Goal: Find specific page/section: Find specific page/section

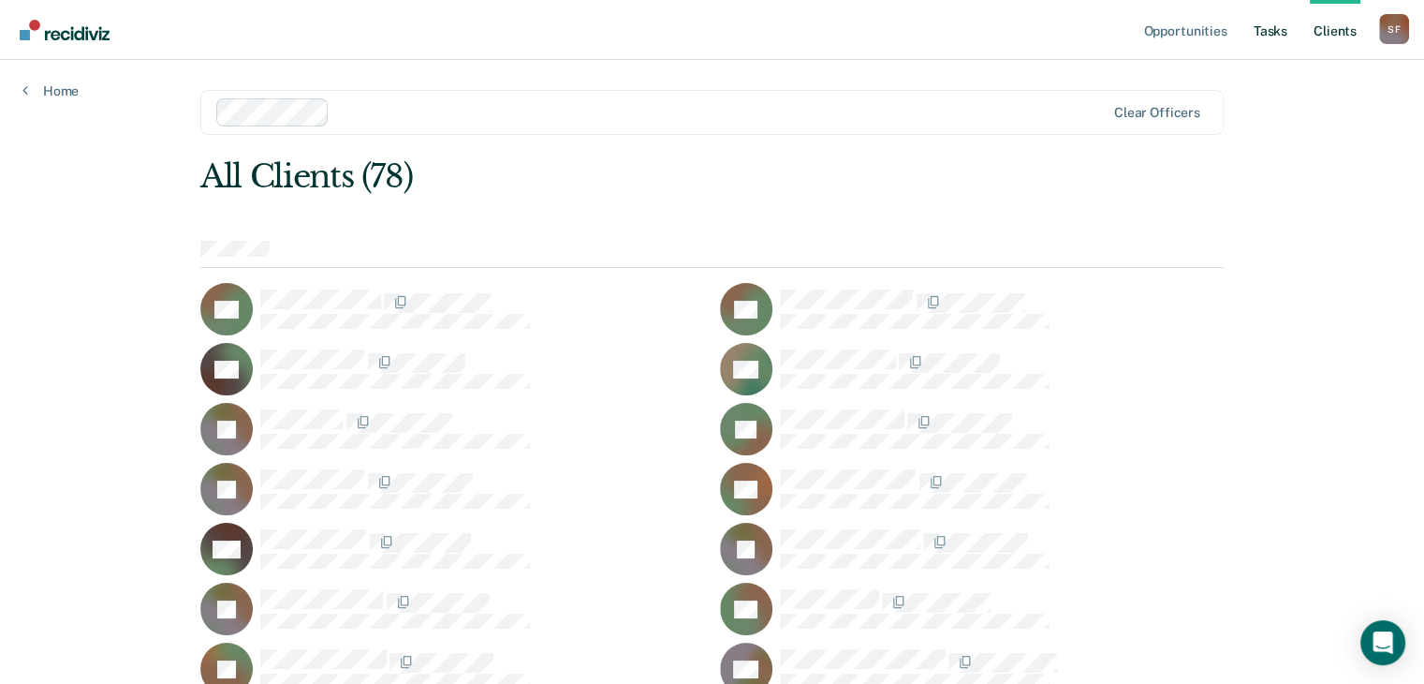
click at [1276, 31] on link "Tasks" at bounding box center [1270, 30] width 41 height 60
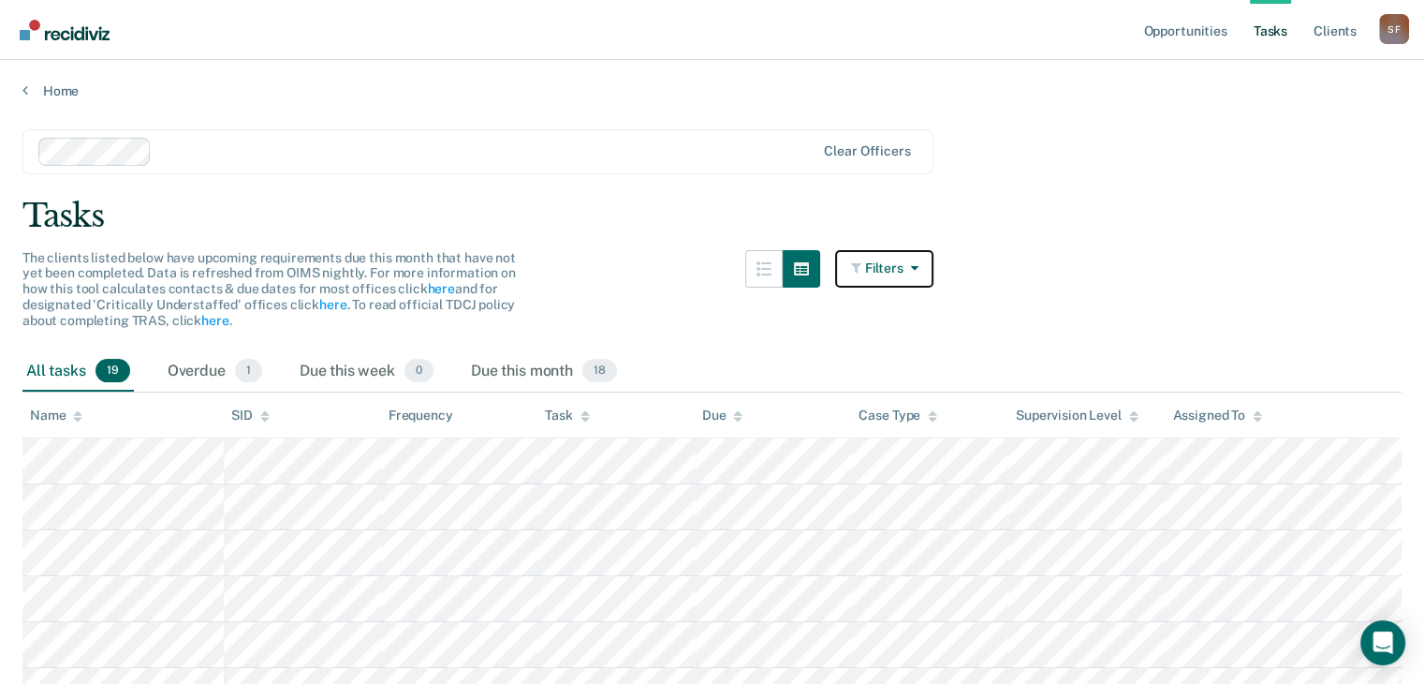
click at [929, 270] on button "Filters" at bounding box center [884, 268] width 99 height 37
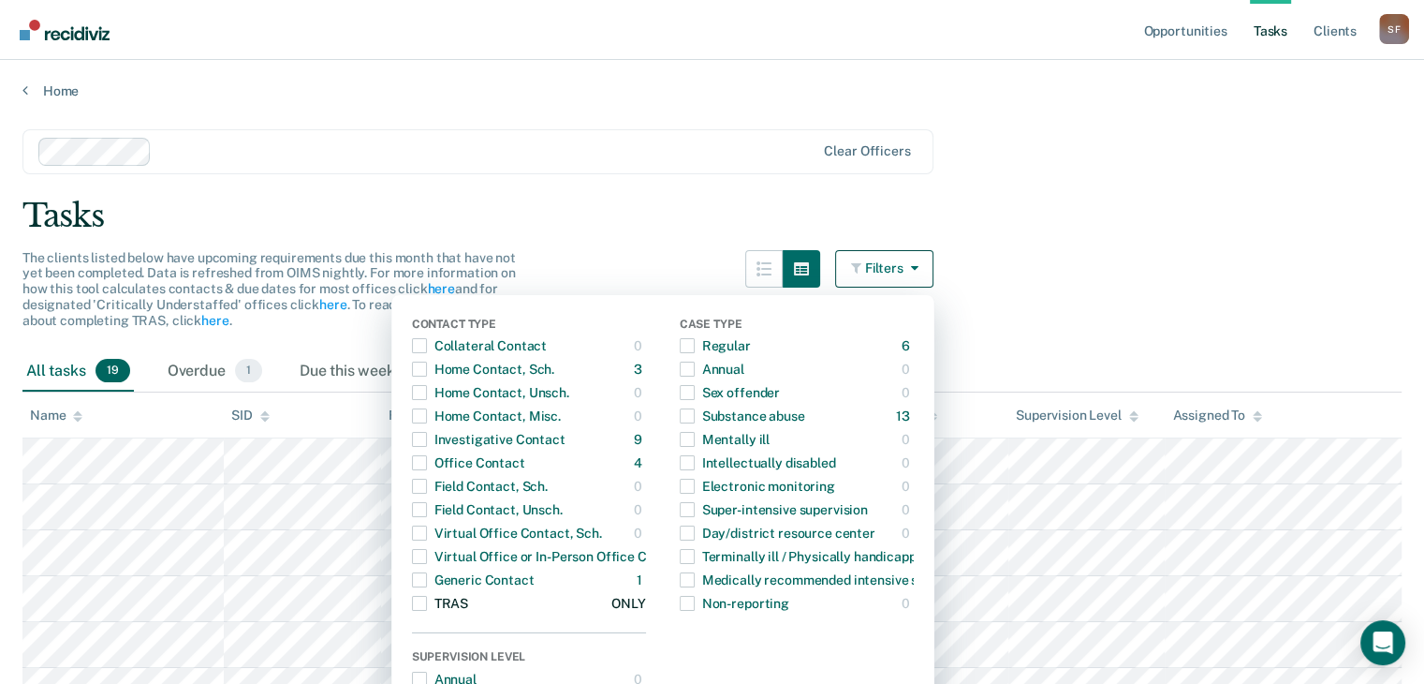
click at [427, 606] on span "button" at bounding box center [419, 603] width 15 height 15
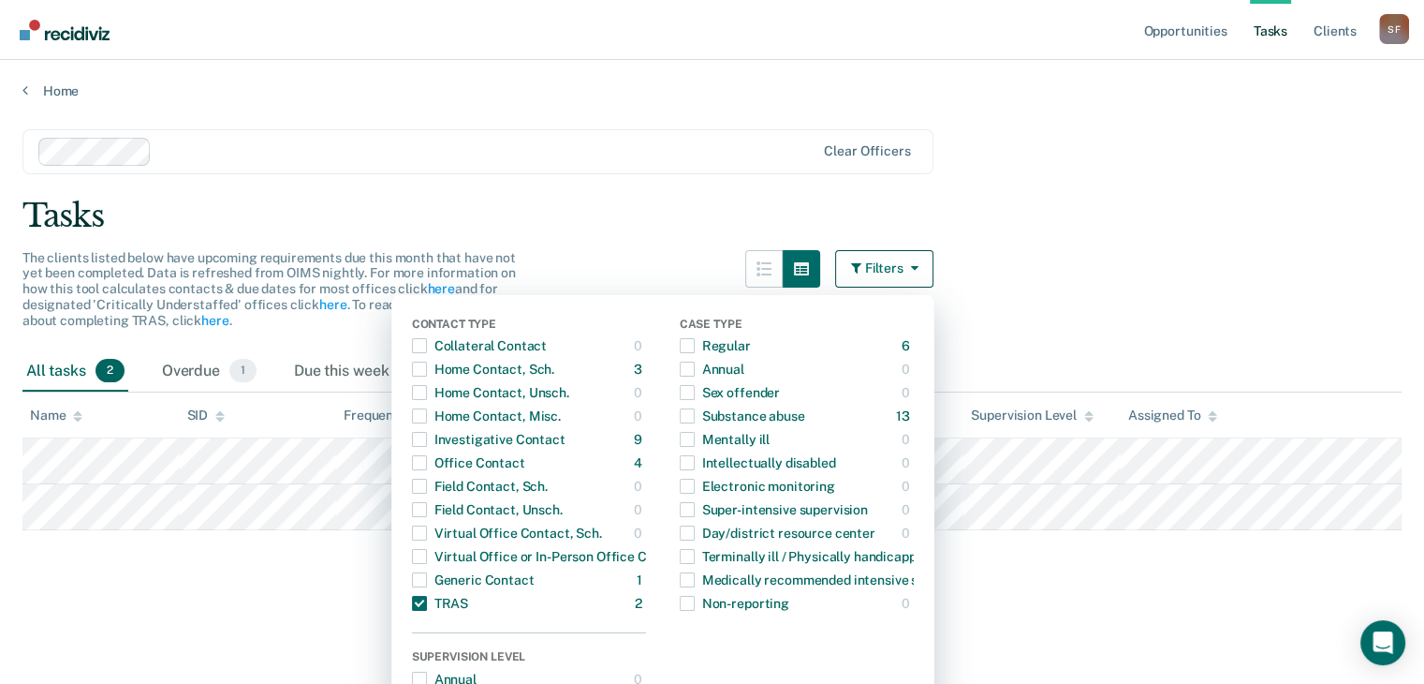
click at [1131, 222] on div "Tasks" at bounding box center [711, 216] width 1379 height 38
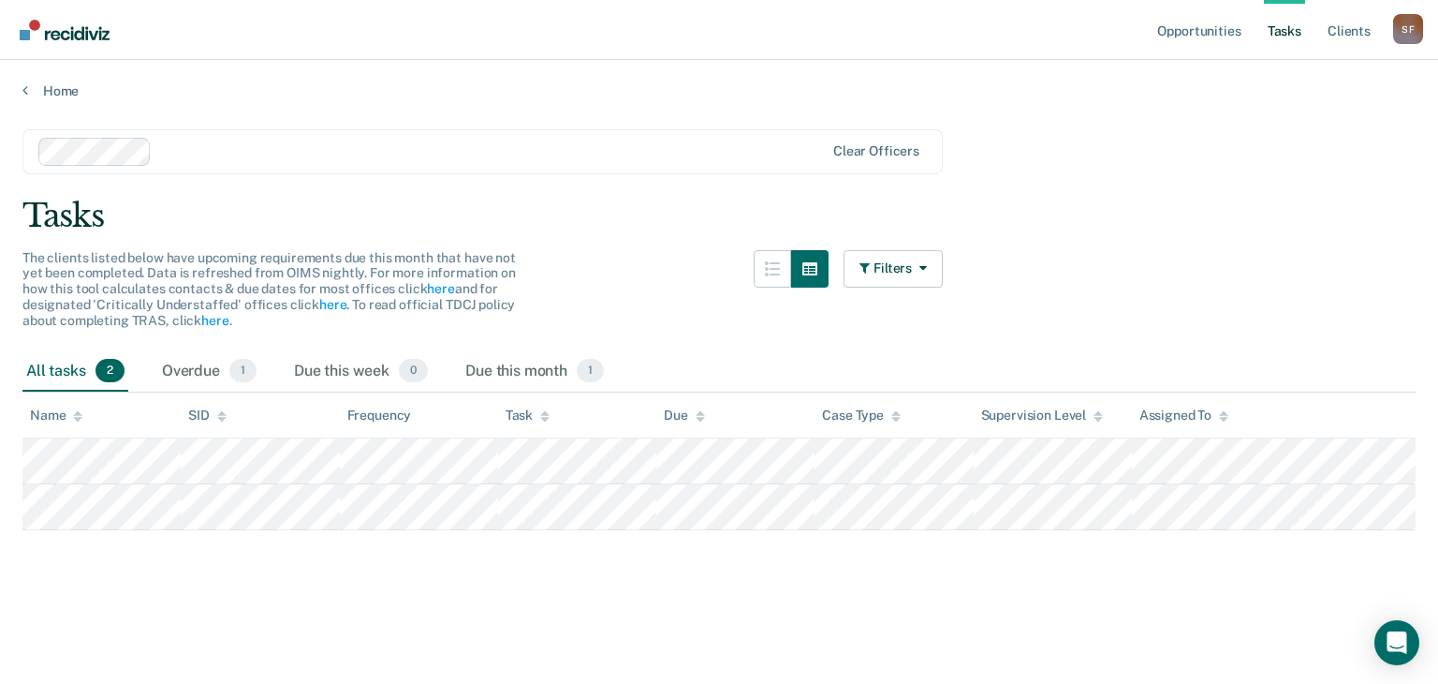
click at [1296, 35] on link "Tasks" at bounding box center [1284, 30] width 41 height 60
click at [921, 261] on icon "button" at bounding box center [919, 267] width 15 height 13
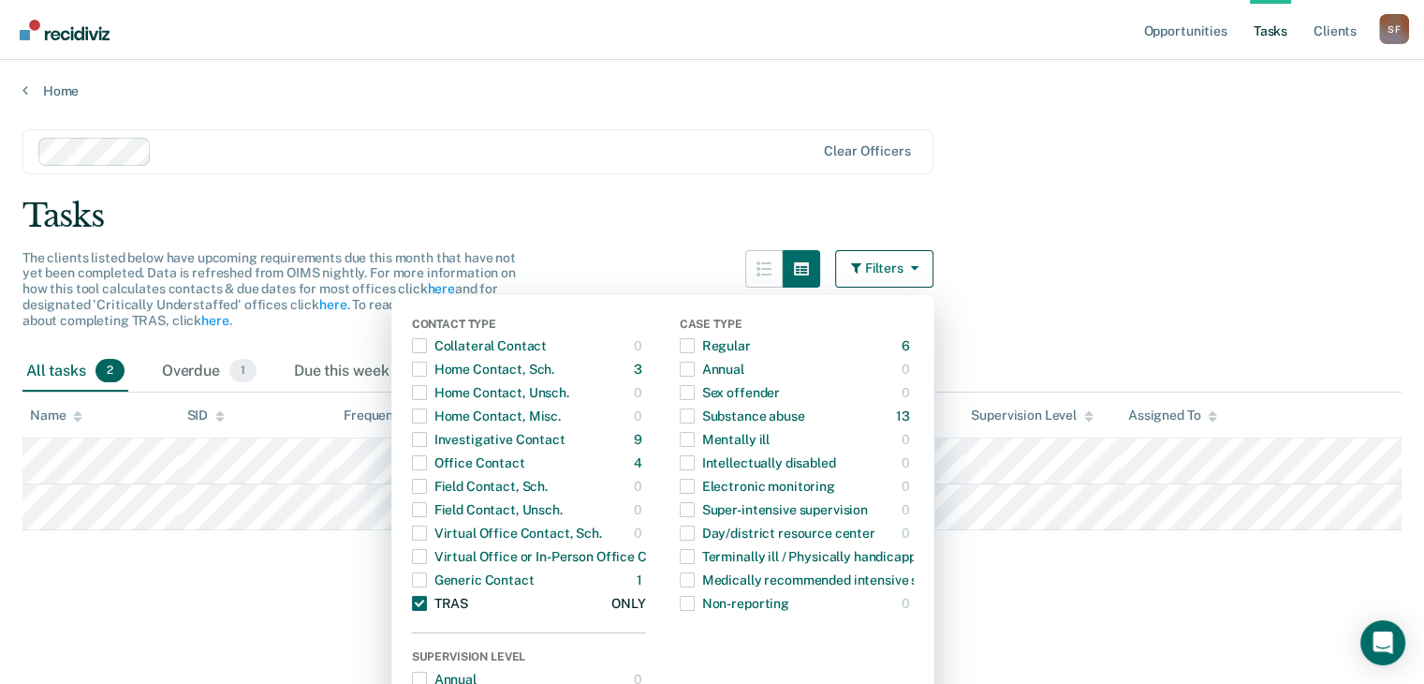
click at [427, 605] on span "button" at bounding box center [419, 603] width 15 height 15
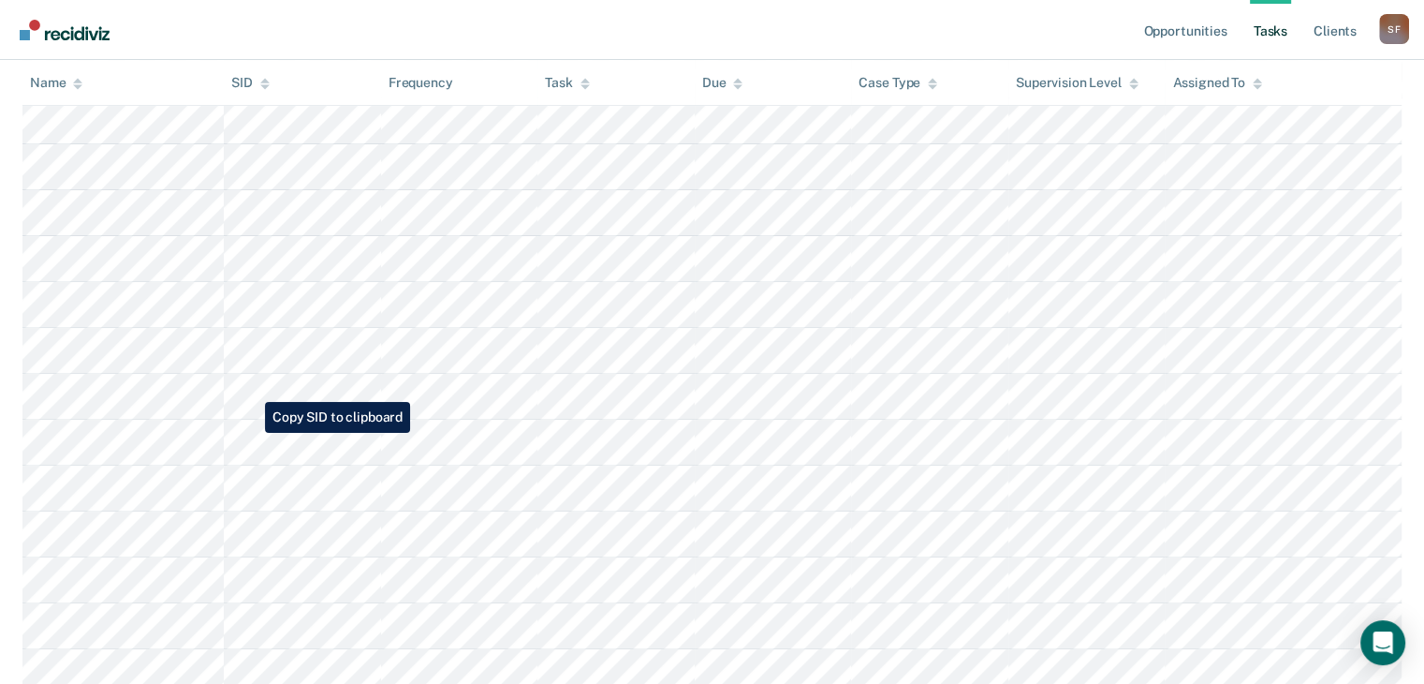
scroll to position [513, 0]
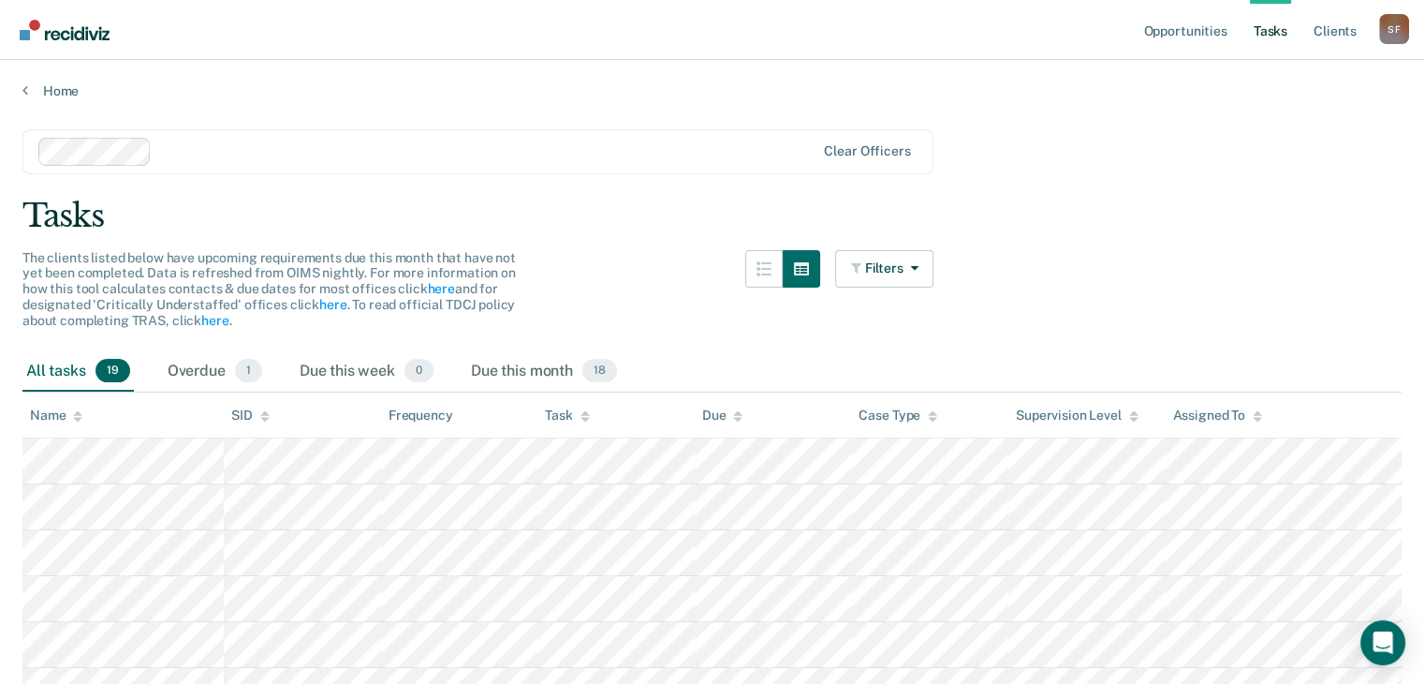
click at [1270, 27] on link "Tasks" at bounding box center [1270, 30] width 41 height 60
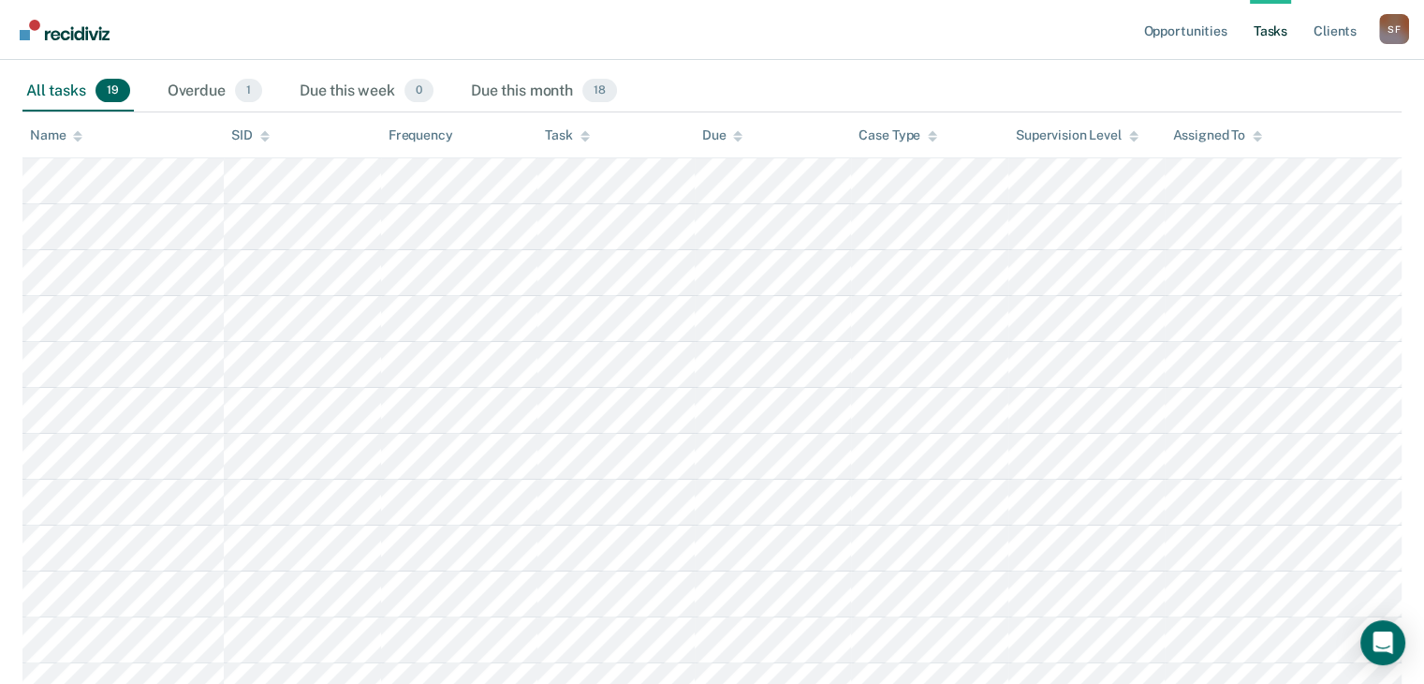
scroll to position [281, 0]
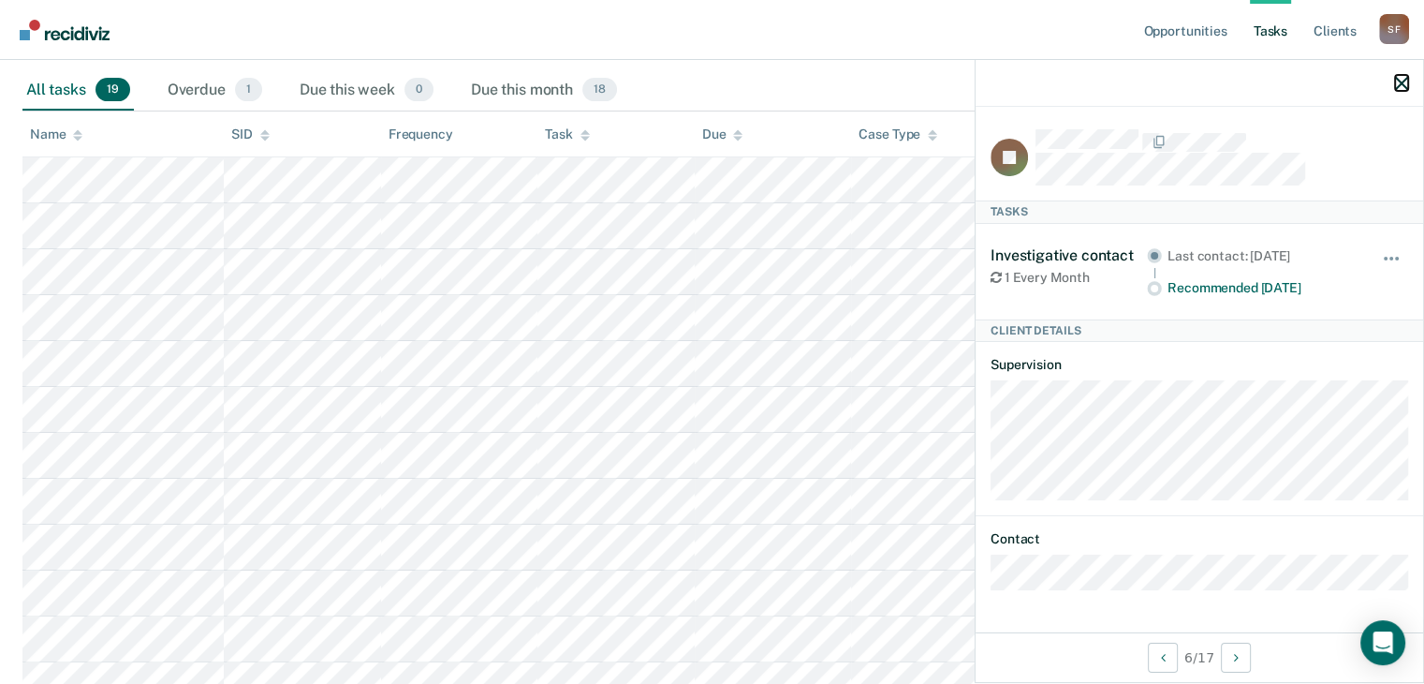
click at [1405, 83] on icon "button" at bounding box center [1401, 83] width 13 height 13
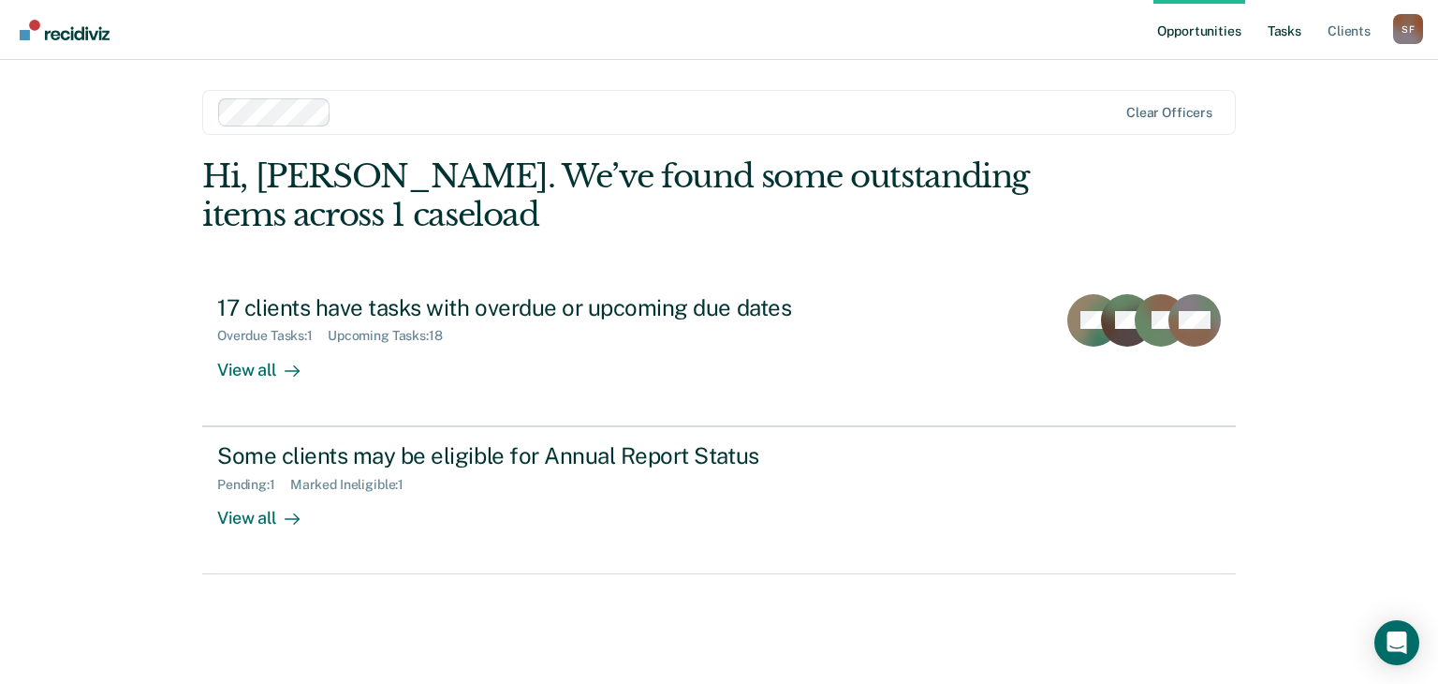
click at [1284, 47] on link "Tasks" at bounding box center [1284, 30] width 41 height 60
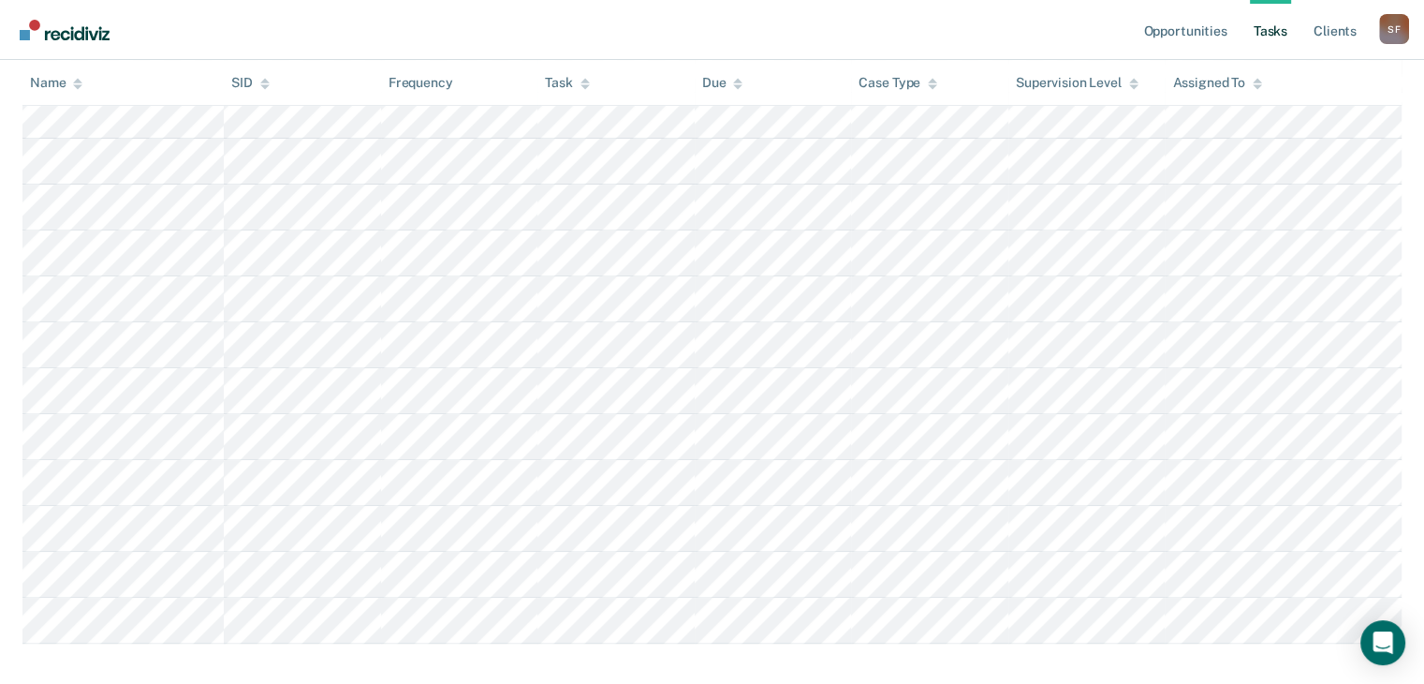
scroll to position [700, 0]
